Goal: Information Seeking & Learning: Learn about a topic

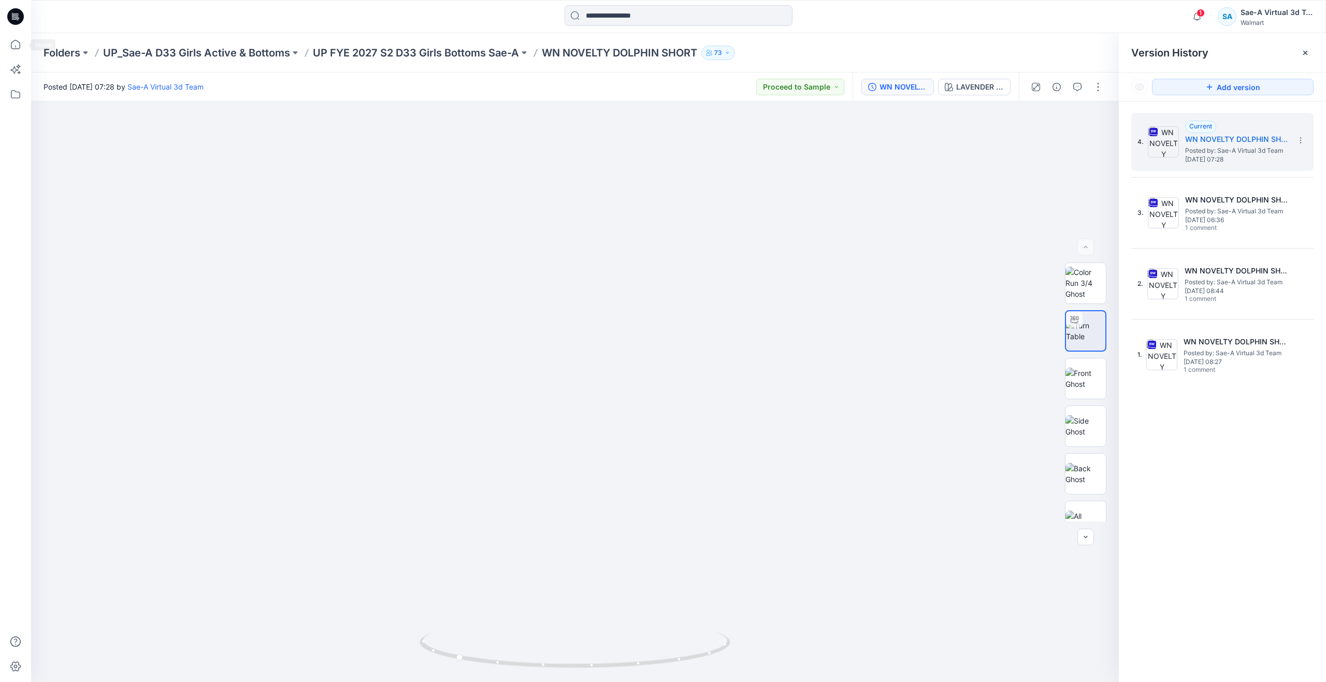
click at [1, 44] on div at bounding box center [15, 341] width 31 height 682
click at [10, 44] on icon at bounding box center [15, 44] width 23 height 23
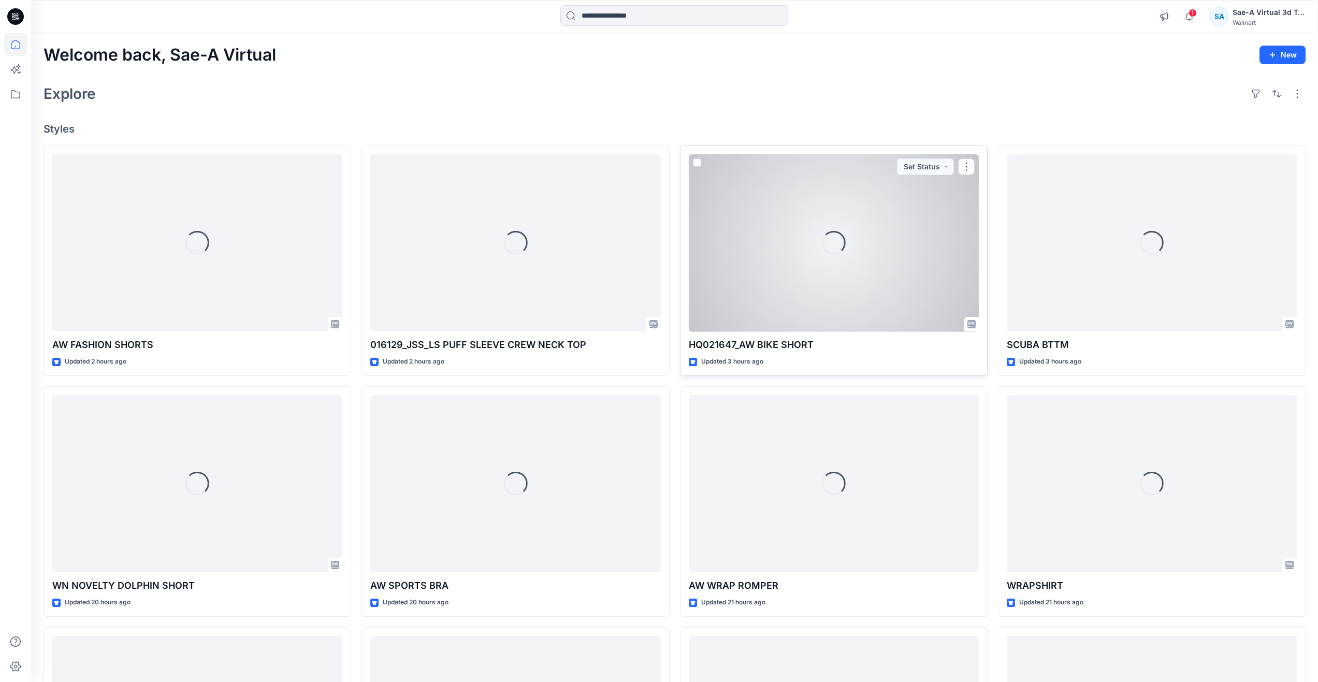
click at [851, 302] on div "Loading..." at bounding box center [834, 243] width 290 height 178
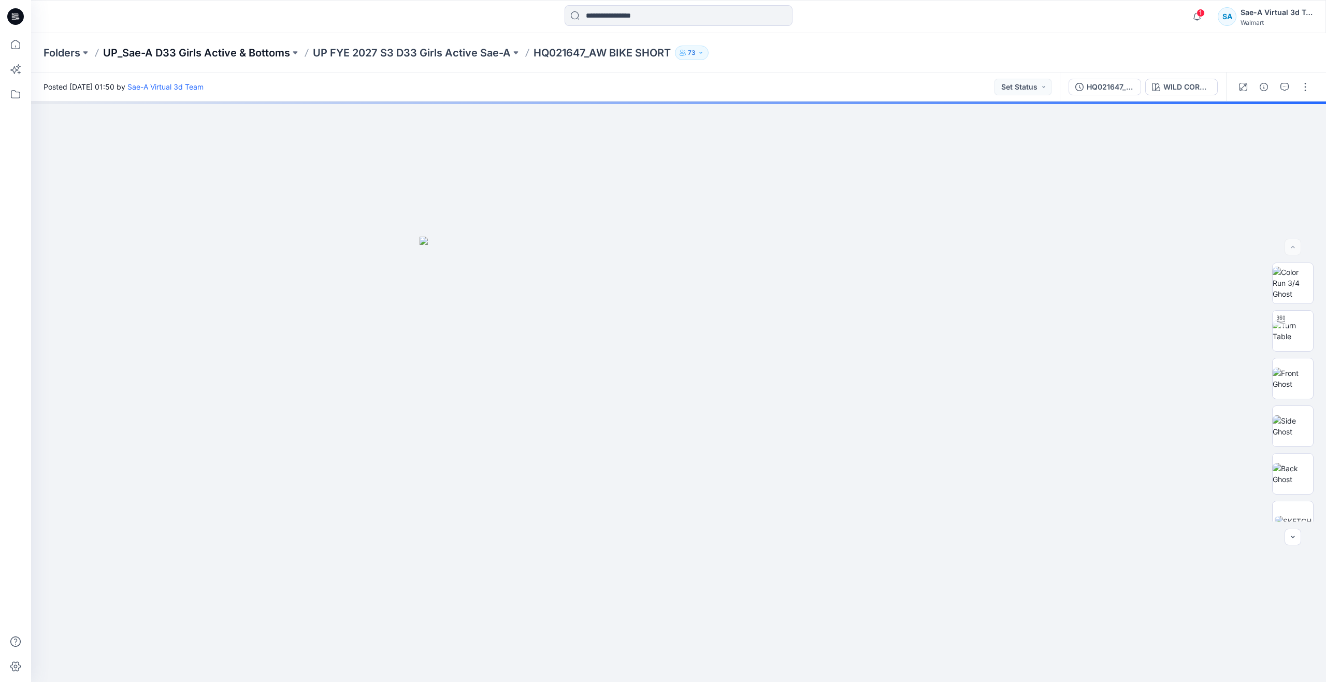
click at [244, 51] on p "UP_Sae-A D33 Girls Active & Bottoms" at bounding box center [196, 53] width 187 height 14
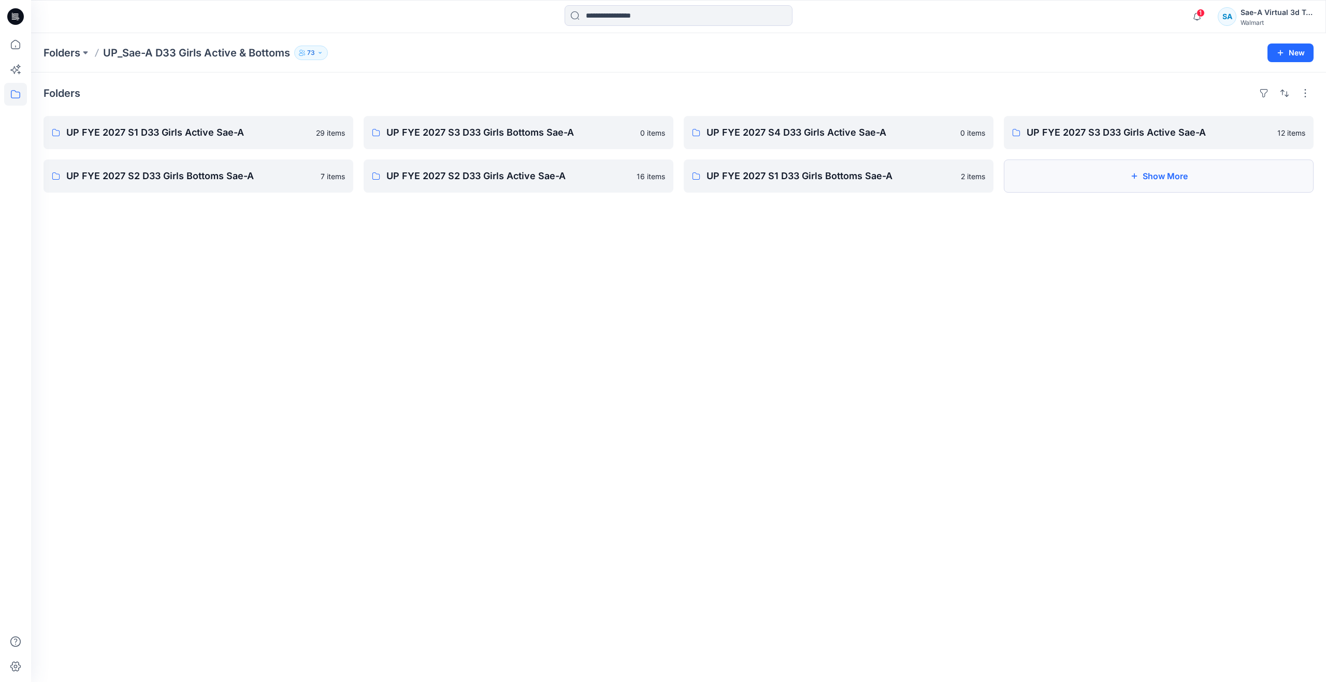
click at [1082, 180] on button "Show More" at bounding box center [1158, 175] width 310 height 33
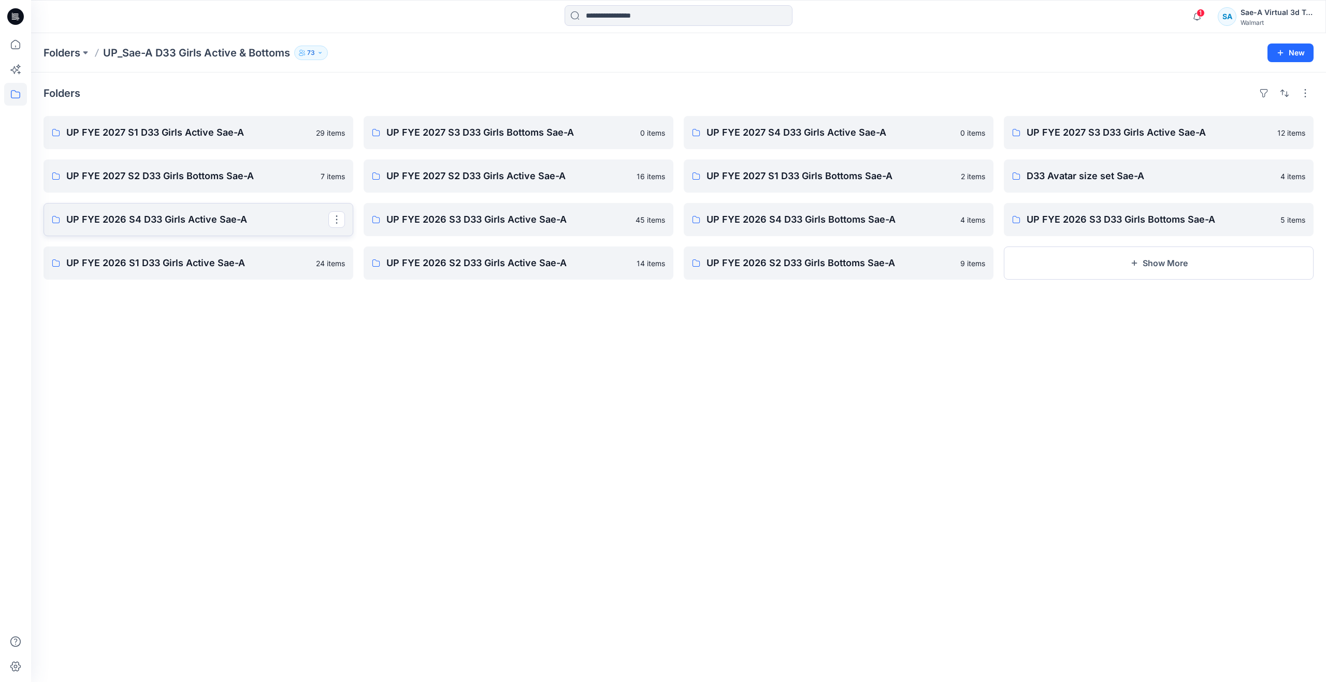
click at [234, 222] on p "UP FYE 2026 S4 D33 Girls Active Sae-A" at bounding box center [197, 219] width 262 height 14
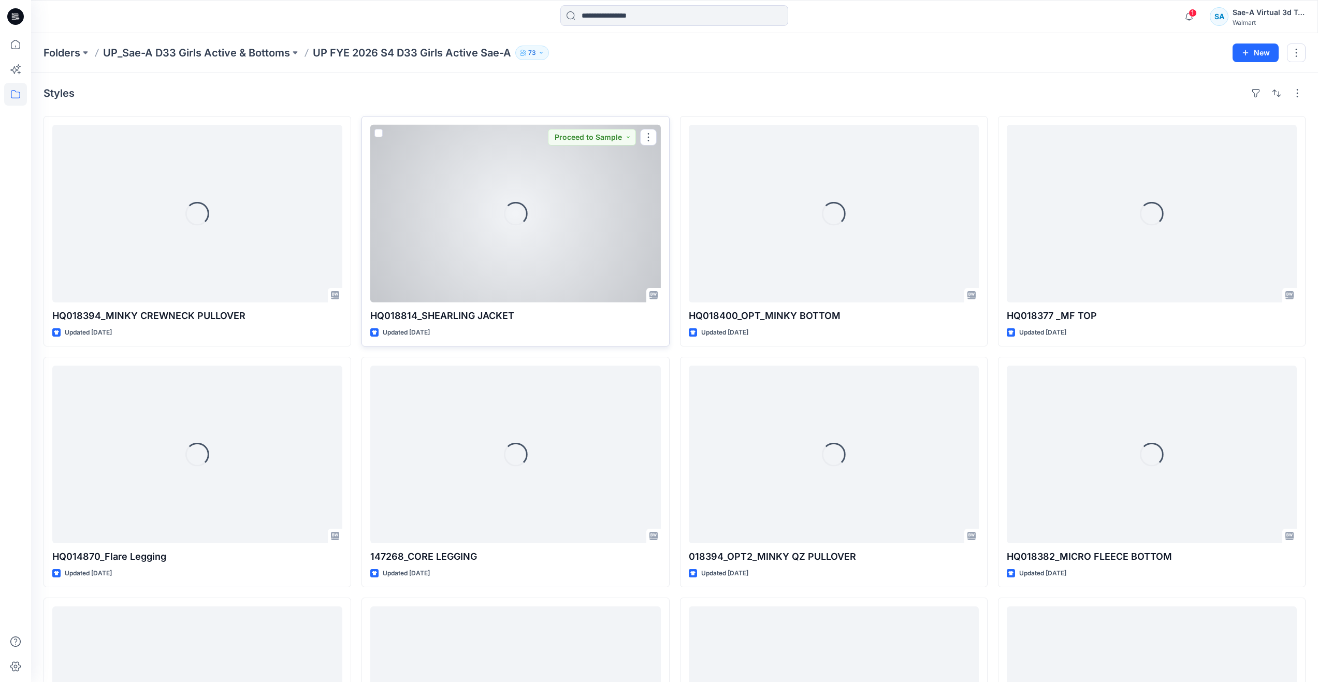
click at [526, 278] on div "Loading..." at bounding box center [515, 214] width 290 height 178
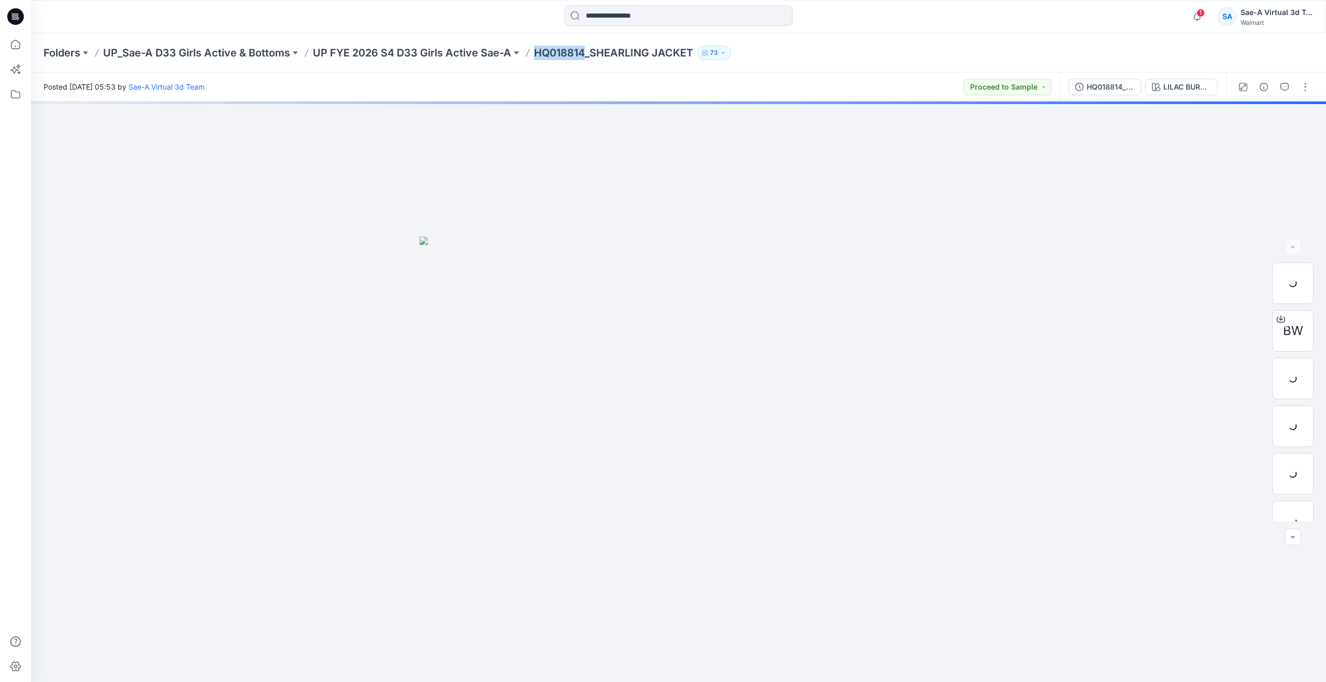
drag, startPoint x: 535, startPoint y: 52, endPoint x: 588, endPoint y: 51, distance: 52.8
click at [588, 51] on p "HQ018814_SHEARLING JACKET" at bounding box center [613, 53] width 159 height 14
copy p "HQ018814"
click at [1262, 81] on button "button" at bounding box center [1263, 87] width 17 height 17
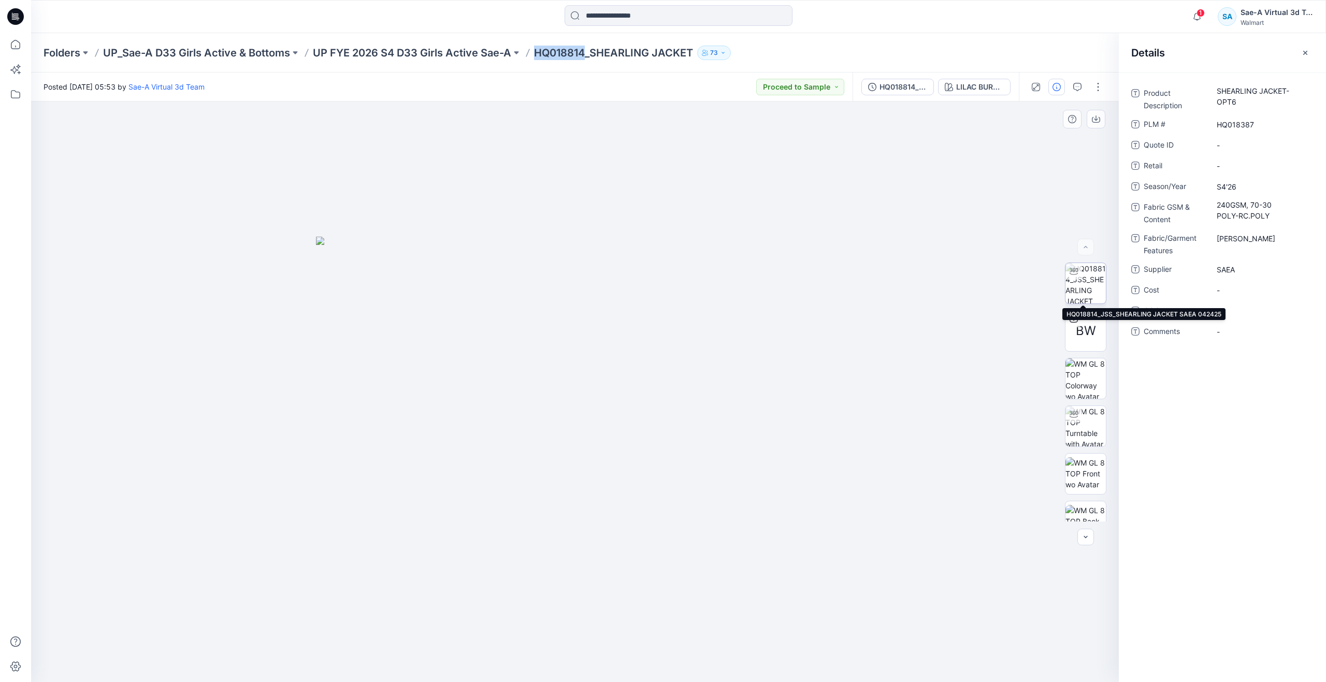
click at [1089, 294] on img at bounding box center [1085, 283] width 40 height 40
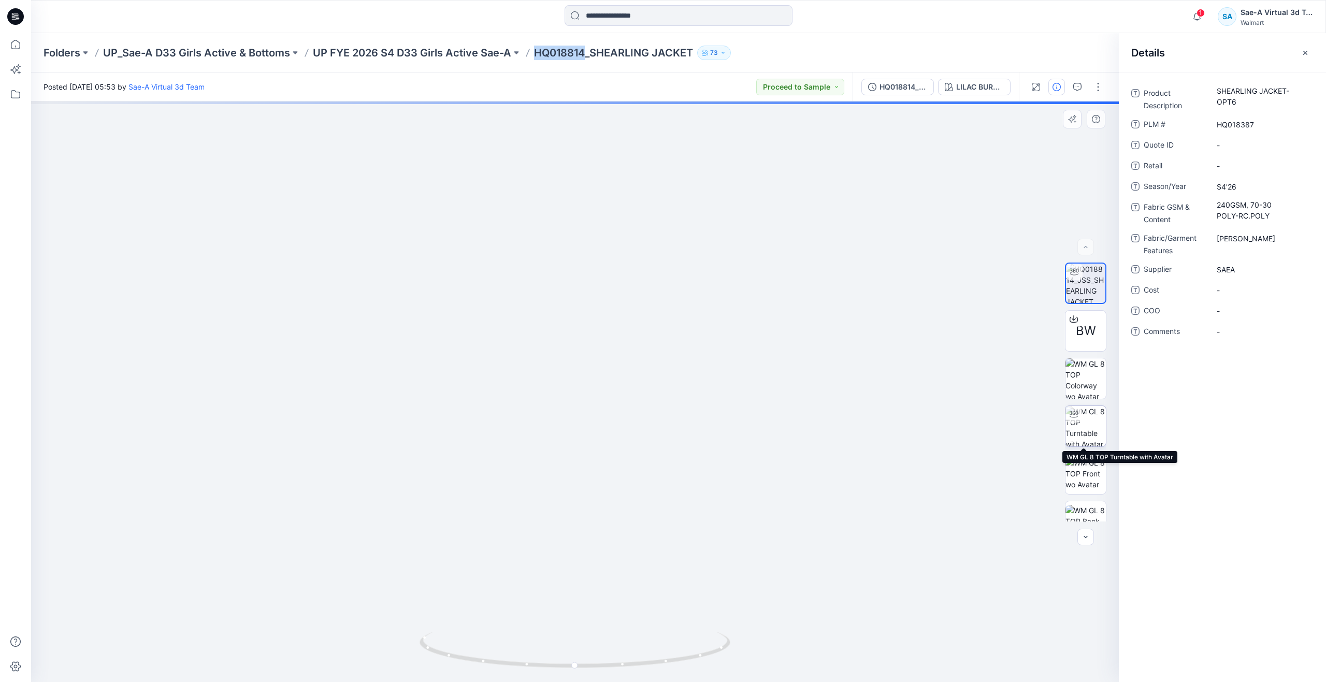
click at [1080, 420] on img at bounding box center [1085, 426] width 40 height 40
click at [21, 48] on icon at bounding box center [15, 44] width 23 height 23
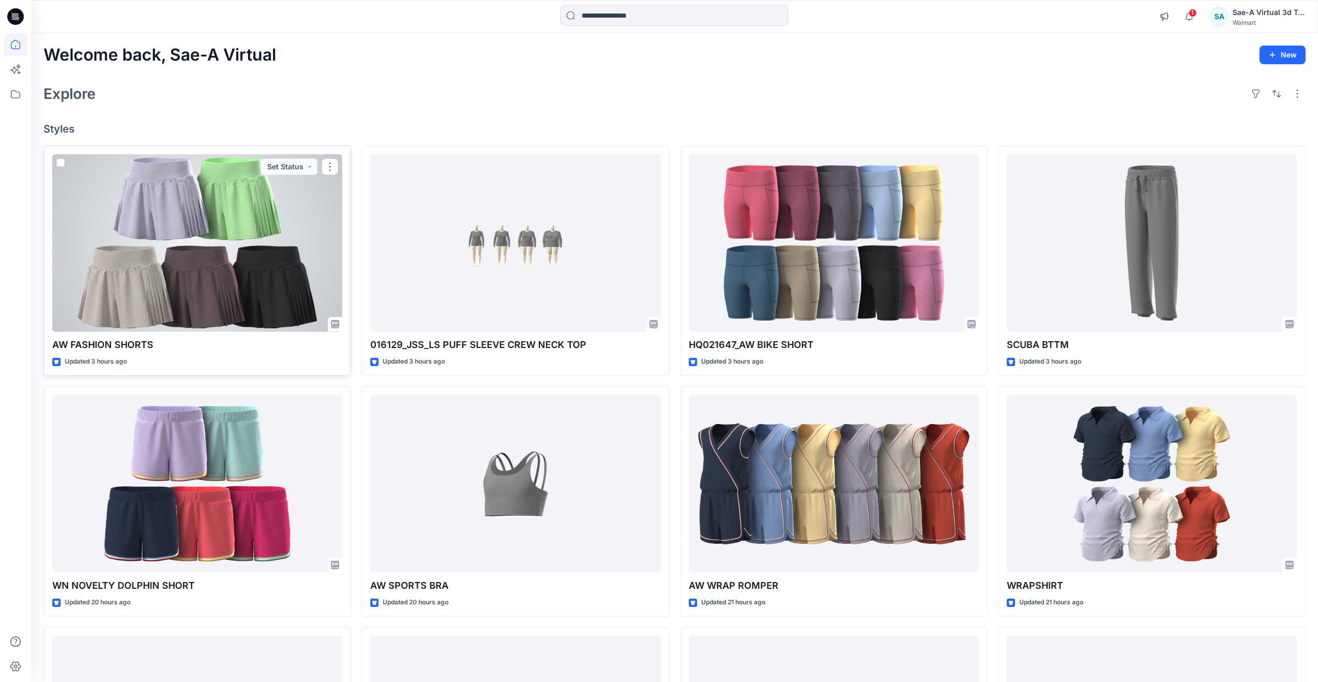
click at [216, 259] on div at bounding box center [197, 243] width 290 height 178
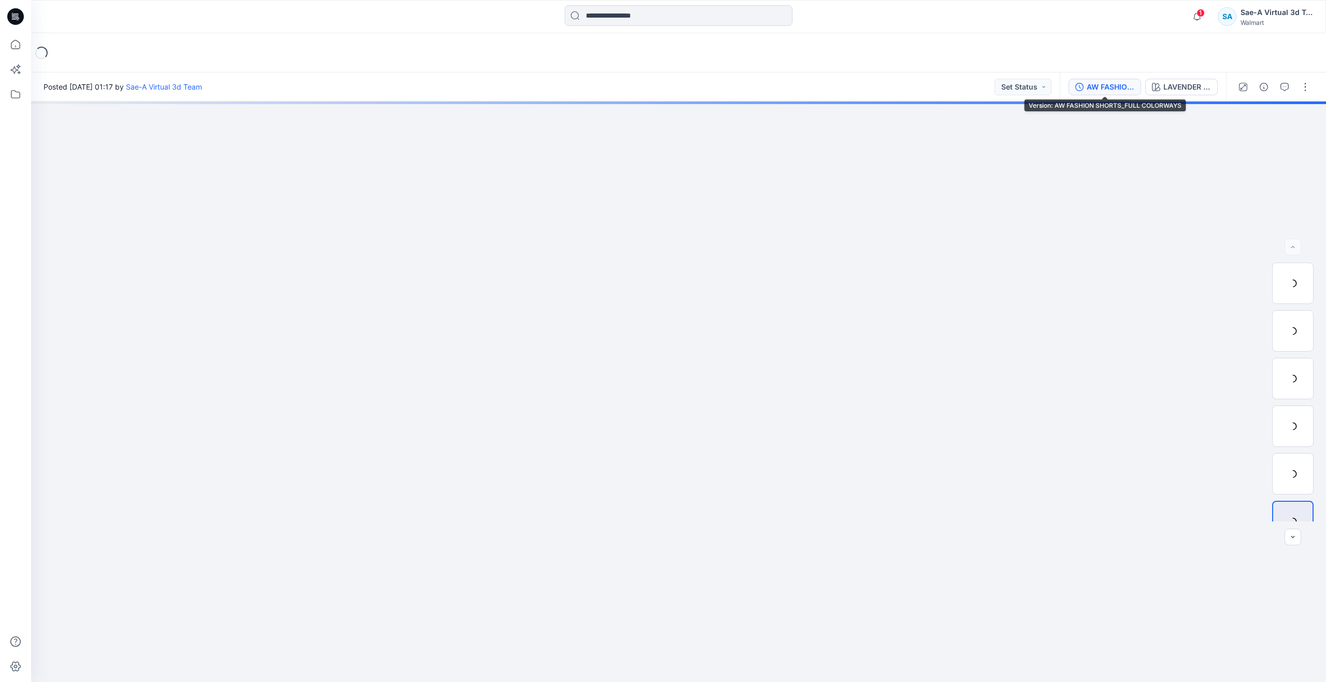
click at [1101, 82] on div "AW FASHION SHORTS_FULL COLORWAYS" at bounding box center [1110, 86] width 48 height 11
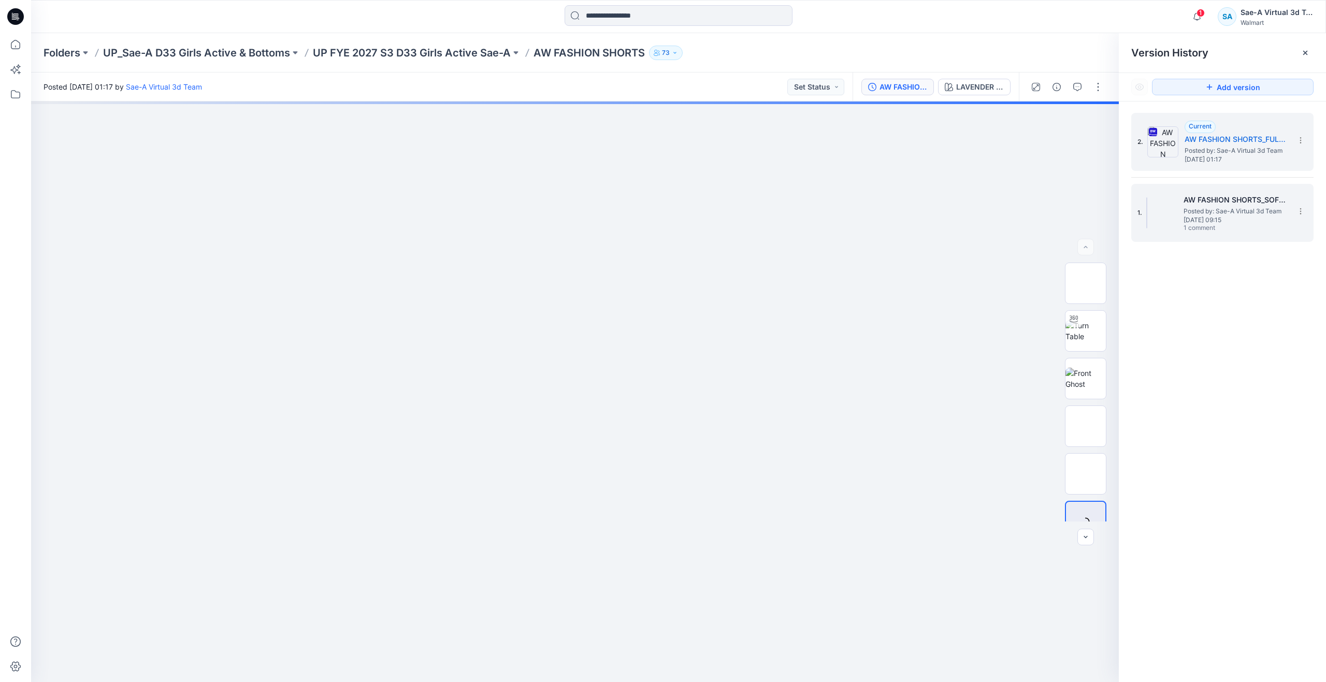
click at [1180, 220] on div "1. AW FASHION SHORTS_SOFT SILVER Posted by: Sae-A Virtual 3d Team [DATE] 09:15 …" at bounding box center [1214, 213] width 155 height 50
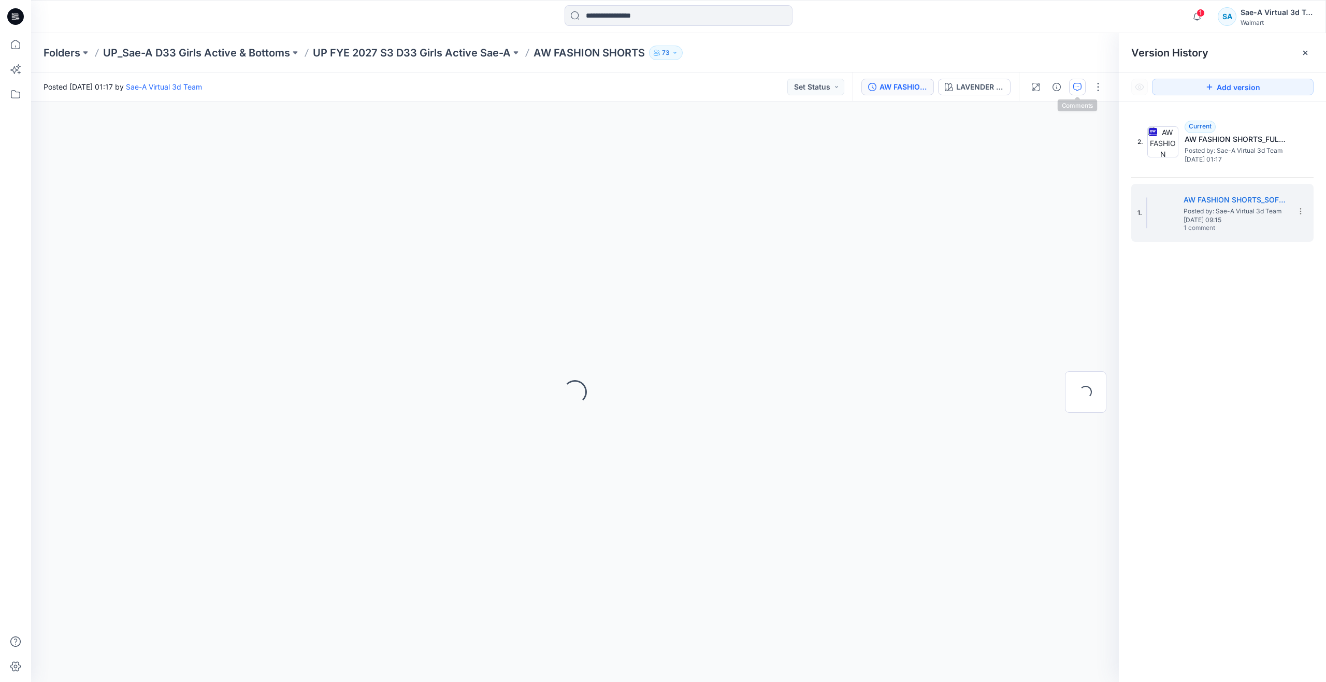
click at [1076, 90] on icon "button" at bounding box center [1077, 87] width 8 height 8
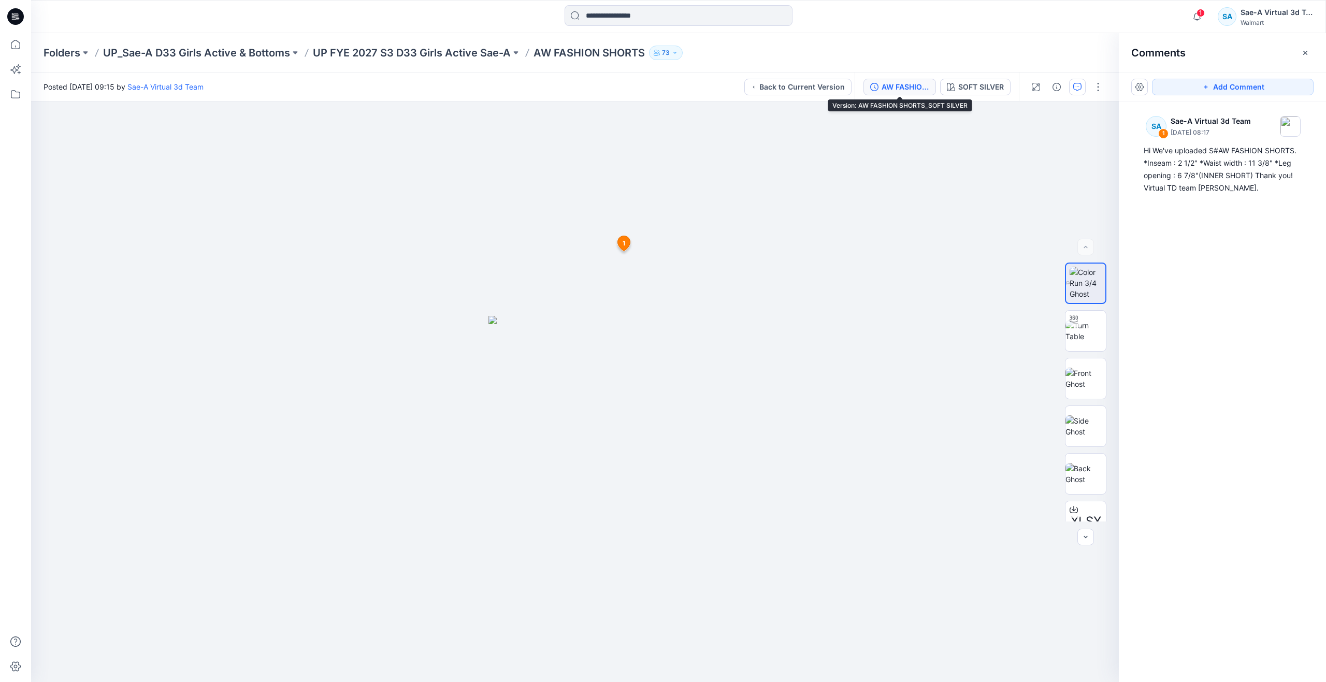
click at [907, 93] on button "AW FASHION SHORTS_SOFT SILVER" at bounding box center [899, 87] width 72 height 17
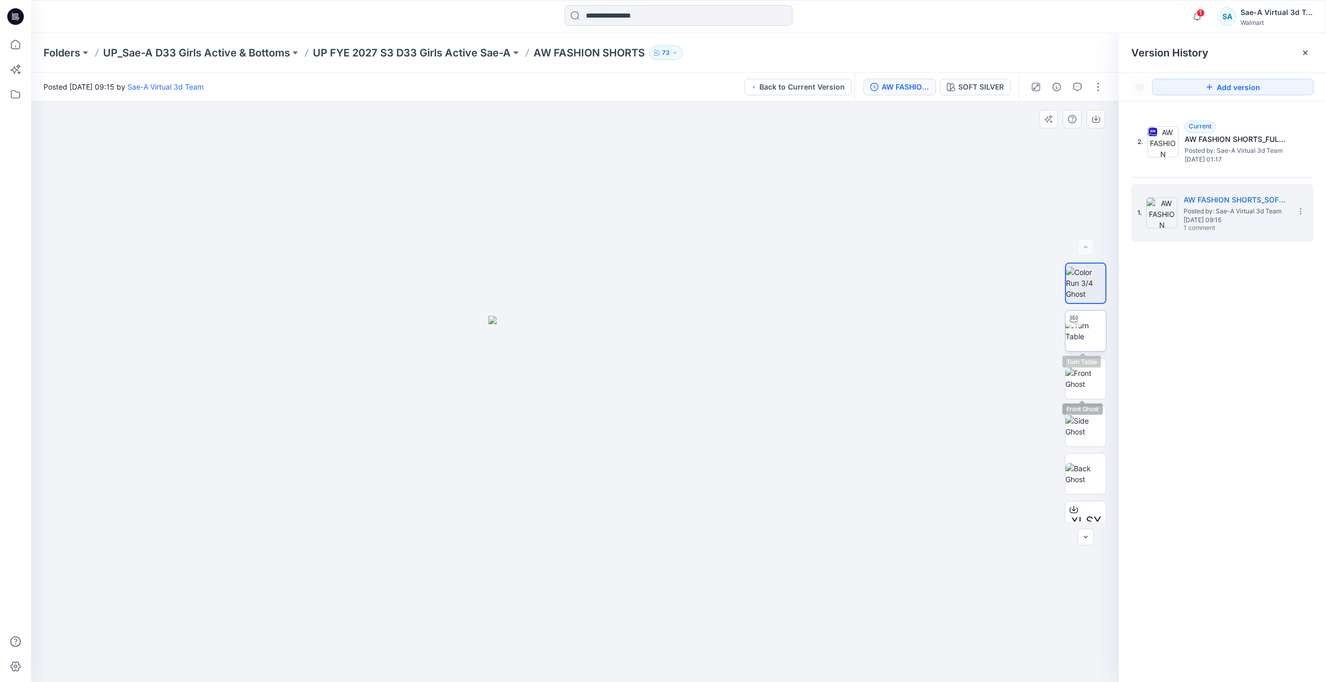
click at [1075, 338] on img at bounding box center [1085, 331] width 40 height 22
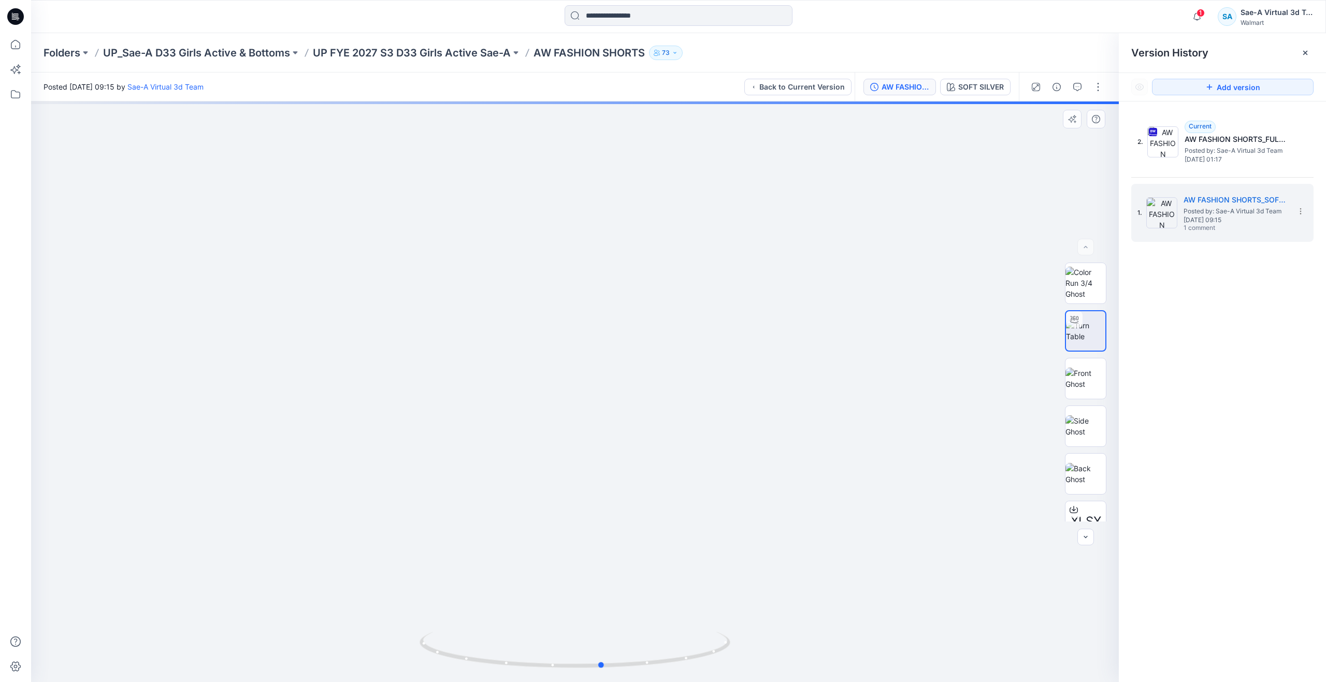
drag, startPoint x: 581, startPoint y: 664, endPoint x: 613, endPoint y: 612, distance: 60.7
click at [613, 612] on div at bounding box center [574, 391] width 1087 height 580
drag, startPoint x: 12, startPoint y: 46, endPoint x: 26, endPoint y: 56, distance: 17.4
click at [12, 46] on icon at bounding box center [15, 44] width 23 height 23
